Goal: Information Seeking & Learning: Learn about a topic

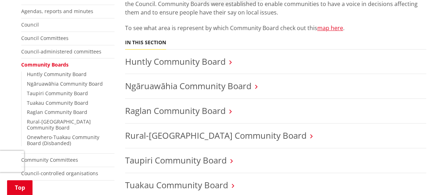
scroll to position [247, 0]
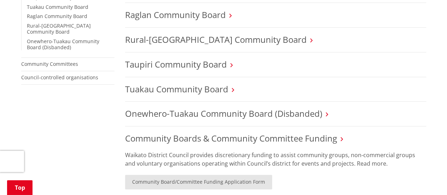
drag, startPoint x: 0, startPoint y: 120, endPoint x: 1, endPoint y: 109, distance: 11.0
click at [1, 117] on div "Home Your Council Council, committees and boards Community Boards Community Boa…" at bounding box center [223, 69] width 447 height 492
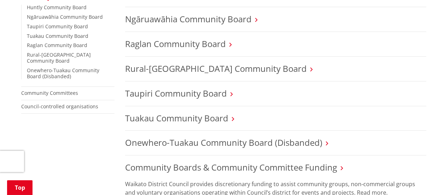
scroll to position [141, 0]
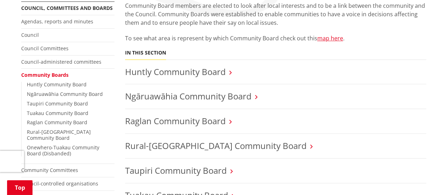
click at [294, 67] on h3 "Huntly Community Board" at bounding box center [275, 72] width 301 height 10
click at [214, 72] on link "Huntly Community Board" at bounding box center [175, 72] width 101 height 12
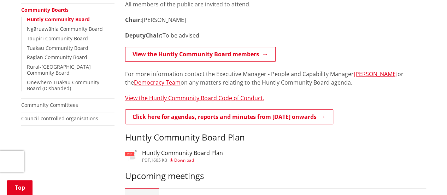
scroll to position [212, 0]
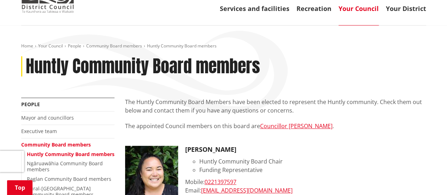
scroll to position [141, 0]
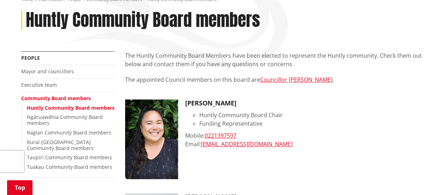
scroll to position [71, 0]
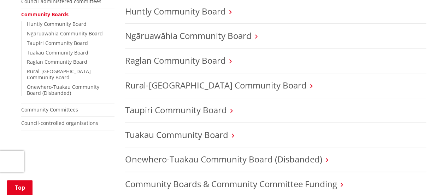
scroll to position [247, 0]
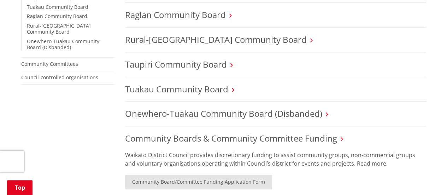
click at [188, 54] on li "Taupiri Community Board" at bounding box center [275, 64] width 301 height 25
click at [190, 63] on link "Taupiri Community Board" at bounding box center [176, 64] width 102 height 12
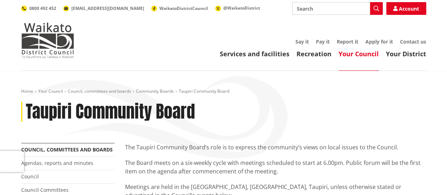
scroll to position [141, 0]
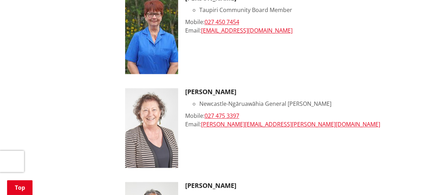
scroll to position [389, 0]
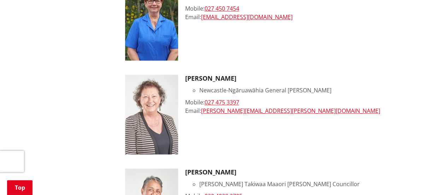
drag, startPoint x: 23, startPoint y: 67, endPoint x: 10, endPoint y: 44, distance: 26.3
click at [8, 38] on div "Home Your Council People Community Board members Taupiri Community Board member…" at bounding box center [223, 21] width 447 height 678
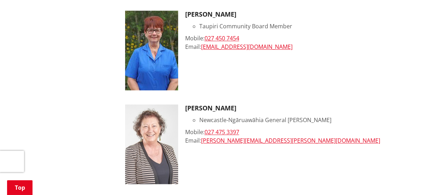
scroll to position [318, 0]
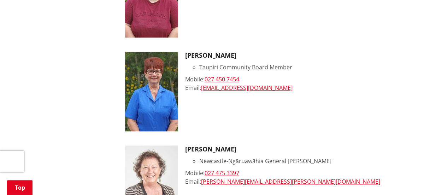
click at [78, 99] on div "More from this section People Mayor and councillors Executive team Community Bo…" at bounding box center [223, 113] width 415 height 577
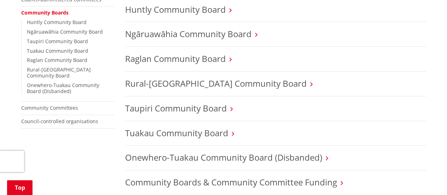
scroll to position [177, 0]
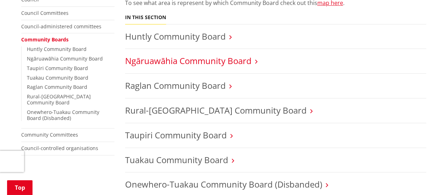
click at [201, 61] on link "Ngāruawāhia Community Board" at bounding box center [188, 61] width 126 height 12
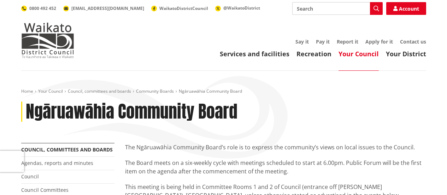
scroll to position [141, 0]
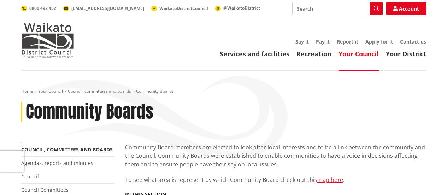
scroll to position [177, 0]
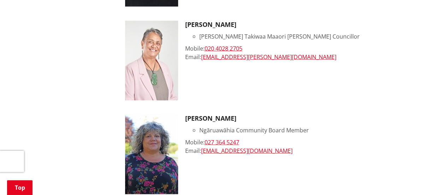
scroll to position [706, 0]
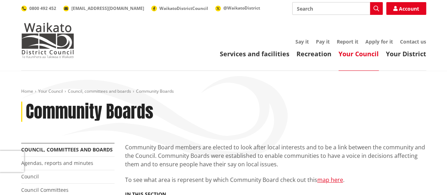
click at [364, 55] on link "Your Council" at bounding box center [358, 53] width 40 height 8
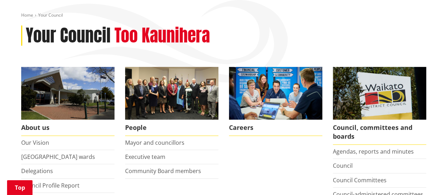
scroll to position [106, 0]
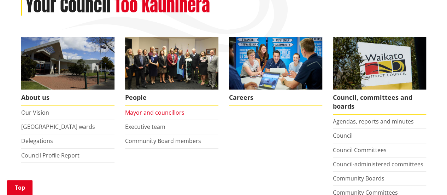
click at [140, 113] on link "Mayor and councillors" at bounding box center [154, 112] width 59 height 8
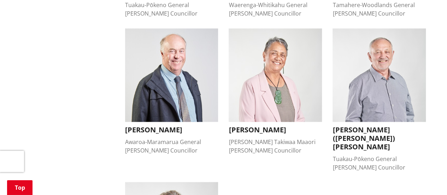
scroll to position [636, 0]
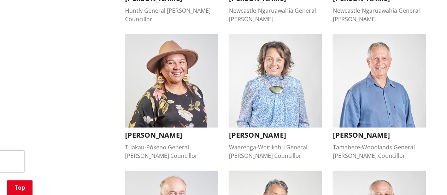
scroll to position [459, 0]
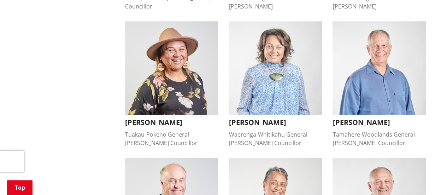
drag, startPoint x: 26, startPoint y: 54, endPoint x: 58, endPoint y: 21, distance: 45.5
click at [58, 19] on div "More from this section People Mayor and councillors Mayoral Awards 2025 Mayoral…" at bounding box center [223, 102] width 415 height 837
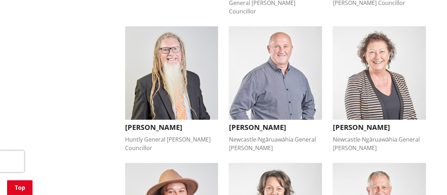
scroll to position [177, 0]
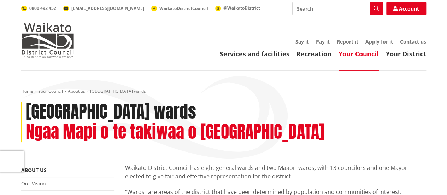
scroll to position [141, 0]
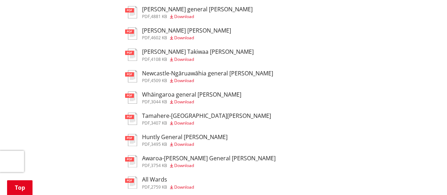
scroll to position [389, 0]
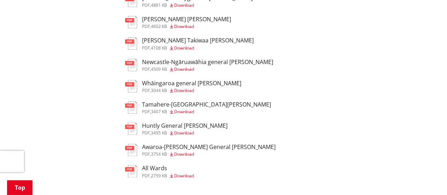
click at [160, 122] on h3 "Huntly General Ward" at bounding box center [184, 125] width 85 height 7
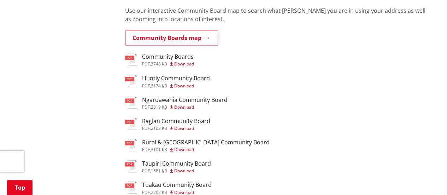
scroll to position [636, 0]
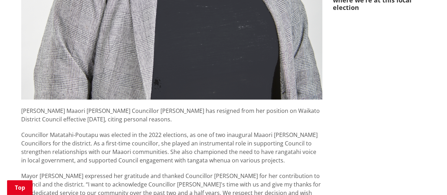
scroll to position [459, 0]
